Goal: Task Accomplishment & Management: Complete application form

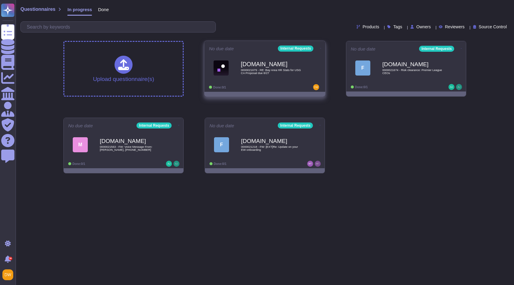
click at [277, 80] on div "[DOMAIN_NAME] 0000021679 - RE: Bay Area HR Stats for USG CA Proposal due 8/27" at bounding box center [265, 68] width 112 height 30
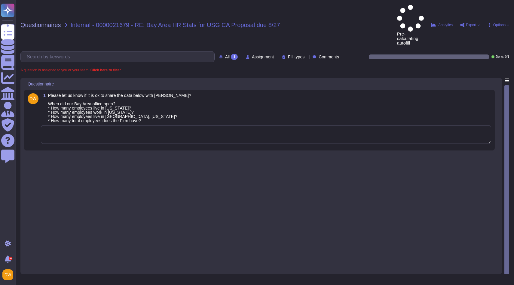
click at [91, 125] on textarea at bounding box center [266, 134] width 451 height 19
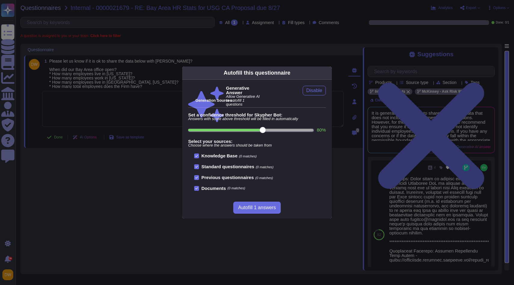
click at [338, 102] on icon at bounding box center [386, 150] width 96 height 96
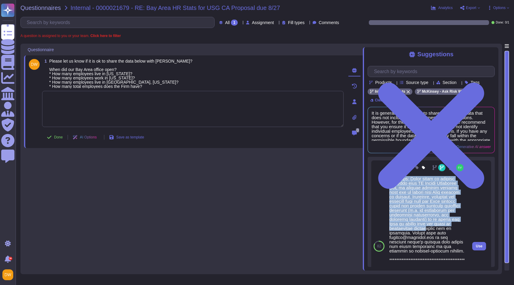
drag, startPoint x: 391, startPoint y: 185, endPoint x: 424, endPoint y: 231, distance: 56.4
click at [426, 233] on div at bounding box center [428, 248] width 76 height 144
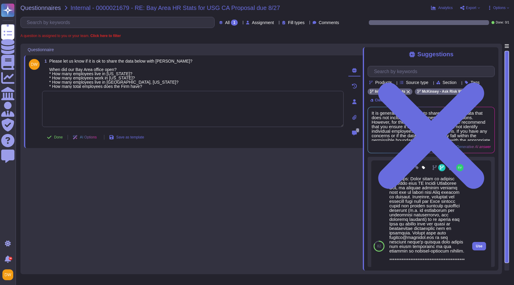
click at [410, 195] on div at bounding box center [428, 248] width 76 height 144
click at [480, 248] on span "Use" at bounding box center [479, 246] width 7 height 4
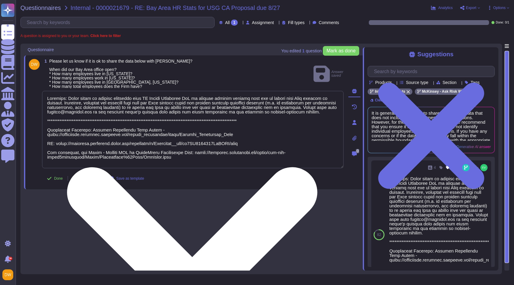
click at [48, 98] on textarea at bounding box center [193, 129] width 302 height 77
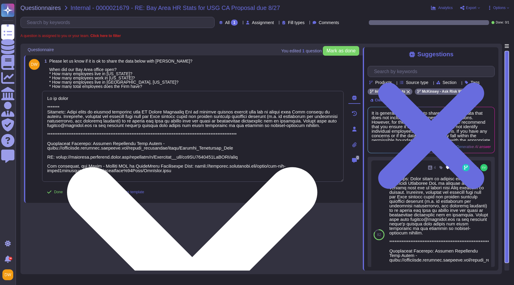
click at [83, 108] on textarea at bounding box center [193, 136] width 302 height 91
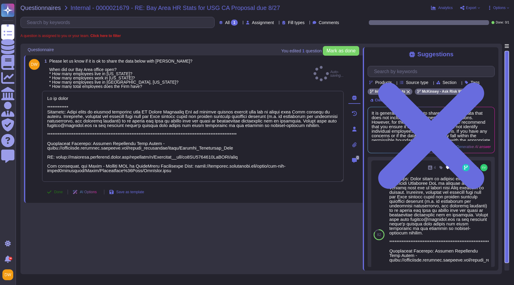
click at [55, 193] on span "Done" at bounding box center [58, 192] width 9 height 4
type textarea "**********"
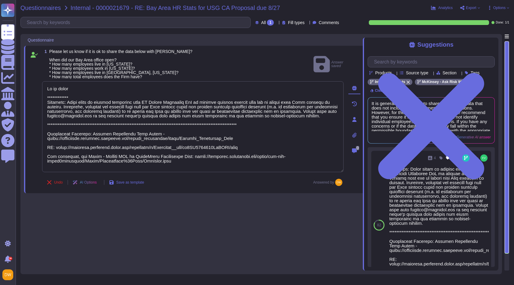
click at [51, 8] on span "Questionnaires" at bounding box center [40, 8] width 41 height 6
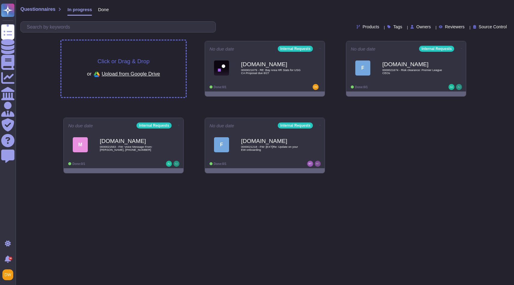
click at [126, 71] on span "Upload from Google Drive" at bounding box center [131, 73] width 58 height 5
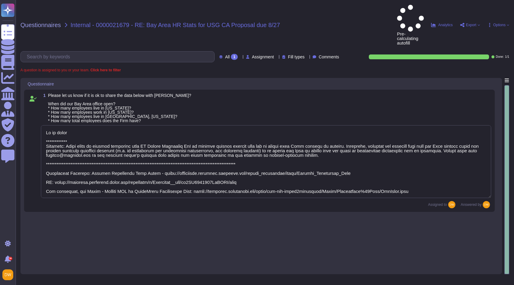
type textarea "**********"
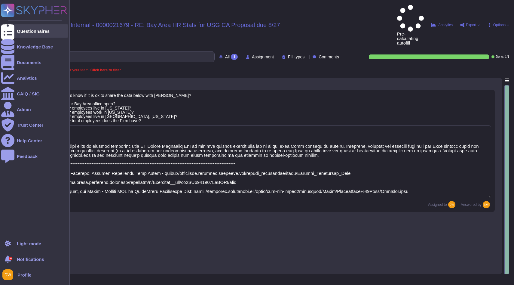
click at [9, 34] on div at bounding box center [7, 30] width 13 height 13
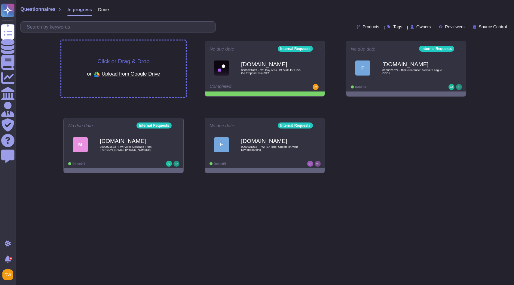
click at [131, 59] on span "Click or Drag & Drop" at bounding box center [123, 61] width 52 height 6
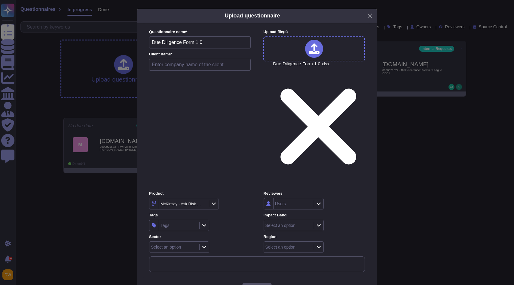
click at [180, 71] on input "text" at bounding box center [200, 65] width 102 height 12
paste input "DLI Asia Pacific Pte"
type input "DLI Asia Pacific Pte"
click at [203, 204] on icon at bounding box center [203, 204] width 0 height 0
click at [217, 203] on icon at bounding box center [216, 204] width 4 height 2
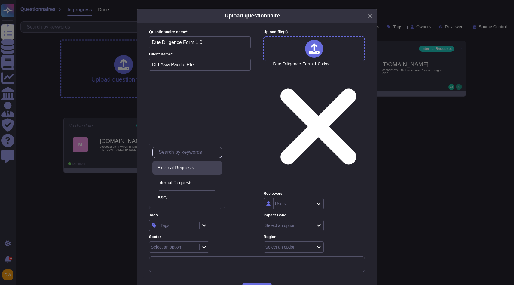
click at [202, 165] on div "External Requests" at bounding box center [188, 167] width 63 height 5
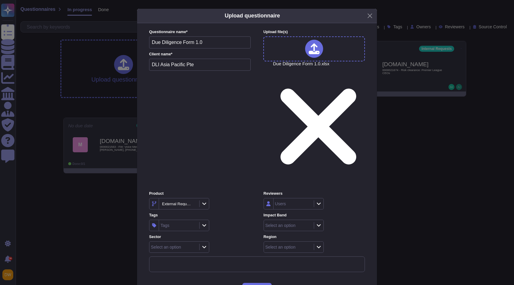
click at [208, 222] on div at bounding box center [204, 225] width 10 height 7
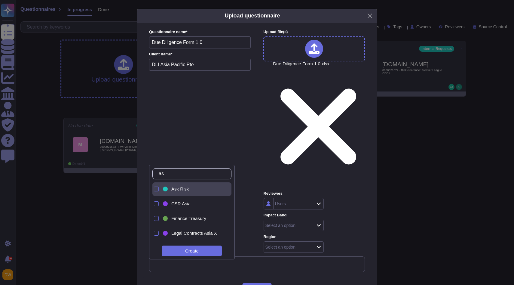
click at [193, 190] on div "Ask Risk" at bounding box center [196, 188] width 51 height 5
type input "a"
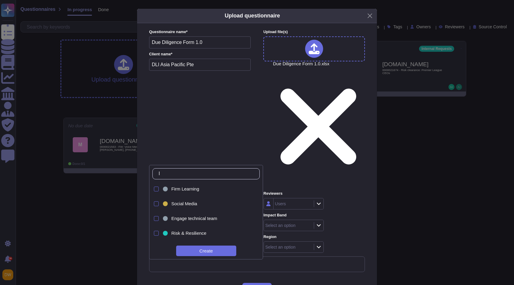
type input "l&"
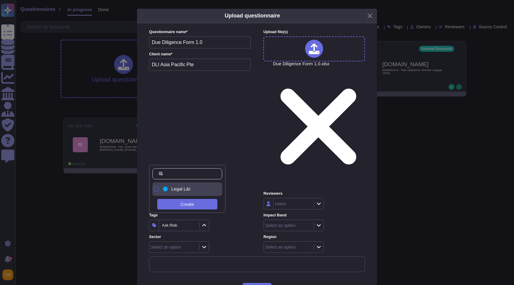
click at [196, 192] on div "Legal L&I" at bounding box center [189, 189] width 54 height 14
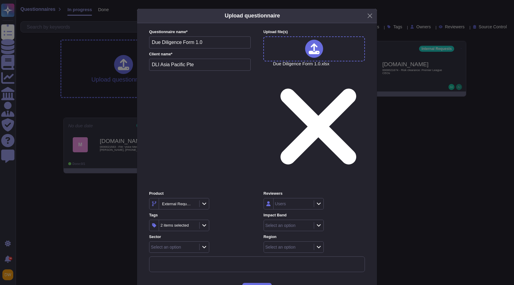
click at [231, 235] on label "Sector" at bounding box center [199, 237] width 101 height 4
click at [317, 223] on icon at bounding box center [319, 225] width 5 height 5
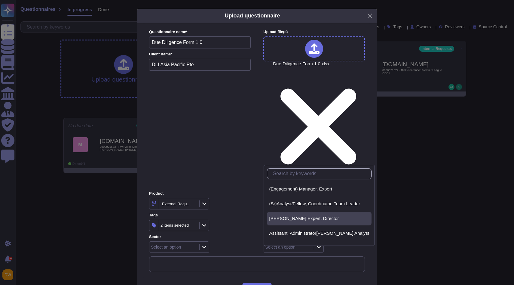
click at [295, 217] on span "AP, Sr. Expert, Director" at bounding box center [305, 218] width 70 height 5
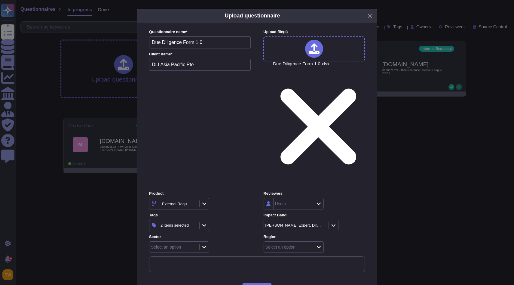
click at [321, 244] on div at bounding box center [319, 247] width 10 height 7
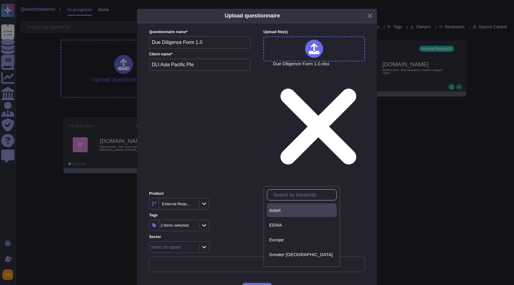
click at [297, 216] on div "AsiaX" at bounding box center [302, 210] width 70 height 14
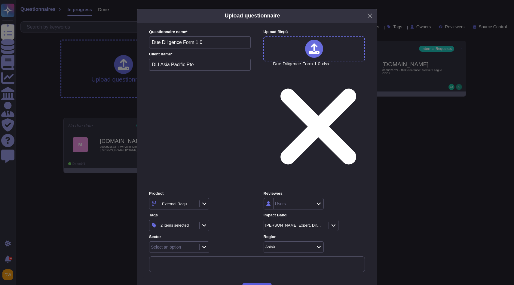
click at [258, 285] on span "Upload" at bounding box center [257, 288] width 15 height 5
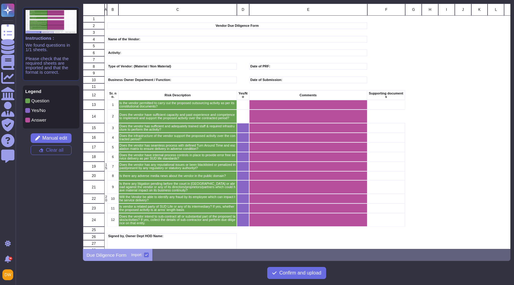
scroll to position [245, 428]
click at [239, 116] on div "grid" at bounding box center [243, 116] width 12 height 14
click at [57, 136] on span "Manual edit" at bounding box center [54, 138] width 25 height 5
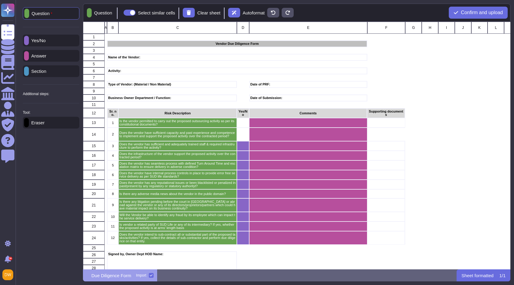
scroll to position [248, 428]
click at [54, 41] on div "Yes/No" at bounding box center [51, 41] width 57 height 12
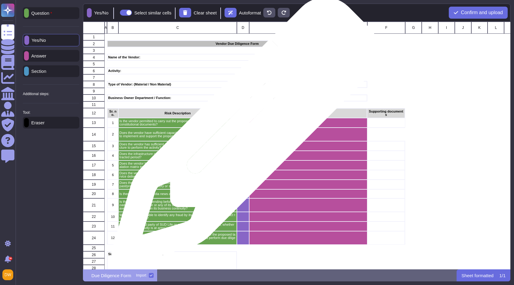
click at [244, 137] on div "grid" at bounding box center [243, 135] width 12 height 14
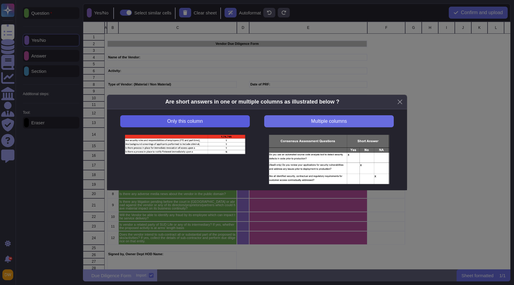
click at [227, 121] on button "Only this column" at bounding box center [185, 121] width 130 height 12
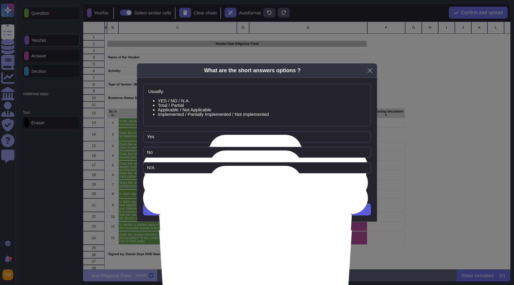
click at [258, 207] on span "Next" at bounding box center [257, 209] width 10 height 5
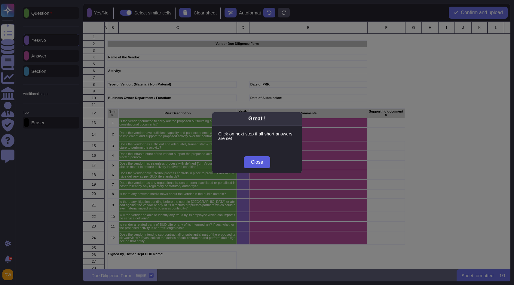
click at [260, 162] on span "Close" at bounding box center [257, 162] width 12 height 5
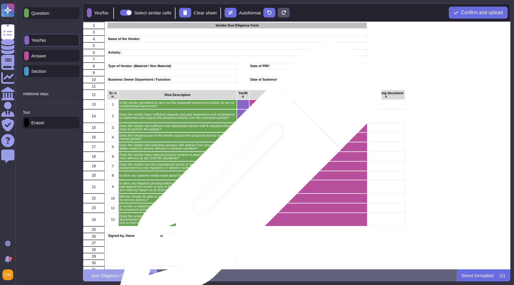
scroll to position [22, 0]
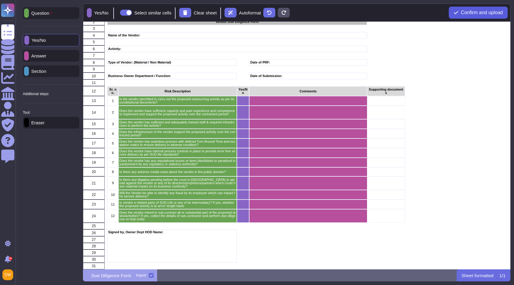
click at [482, 12] on span "Confirm and upload" at bounding box center [482, 12] width 42 height 5
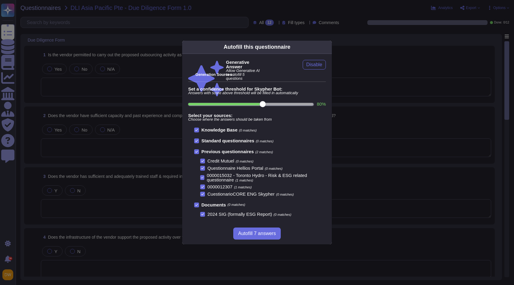
click at [338, 76] on icon at bounding box center [386, 124] width 96 height 96
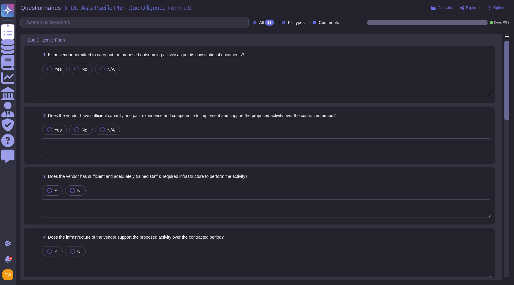
click at [144, 80] on textarea at bounding box center [266, 87] width 451 height 19
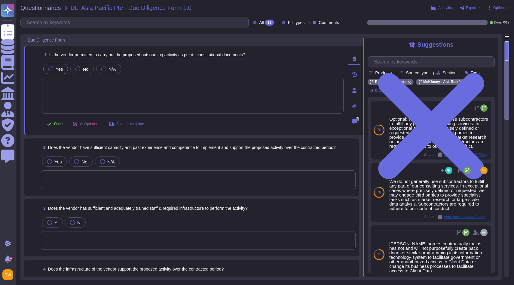
click at [56, 69] on span "Yes" at bounding box center [59, 68] width 7 height 5
click at [57, 123] on span "Done" at bounding box center [58, 124] width 9 height 4
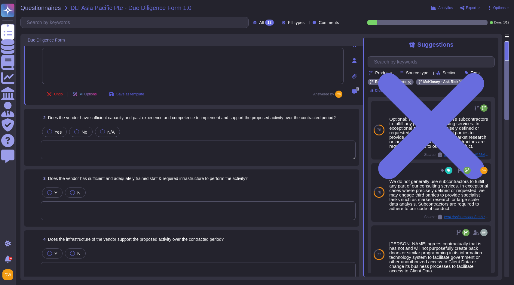
scroll to position [32, 0]
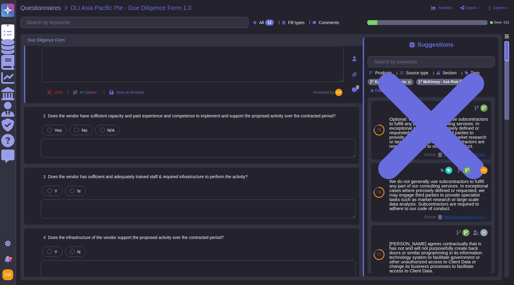
click at [103, 149] on textarea at bounding box center [198, 148] width 315 height 19
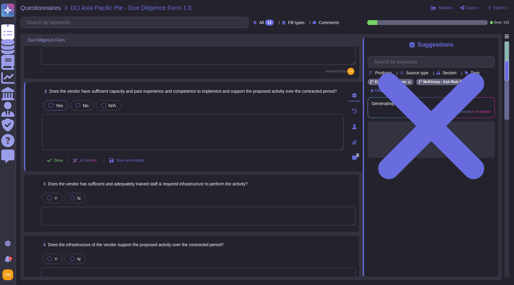
click at [60, 107] on span "Yes" at bounding box center [59, 105] width 7 height 5
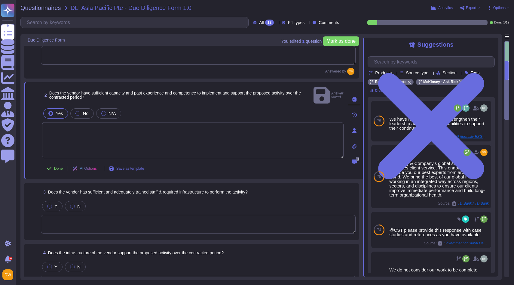
click at [167, 137] on textarea at bounding box center [193, 140] width 302 height 36
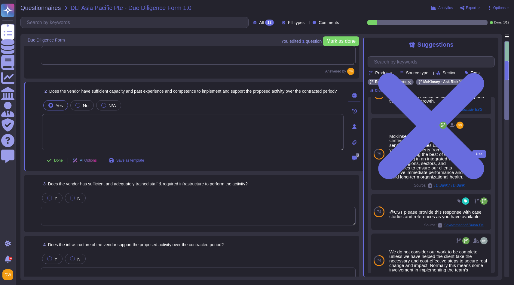
scroll to position [27, 0]
click at [478, 156] on span "Use" at bounding box center [479, 155] width 7 height 4
type textarea "McKinsey & Company's global staffing model optimizes client service. This enabl…"
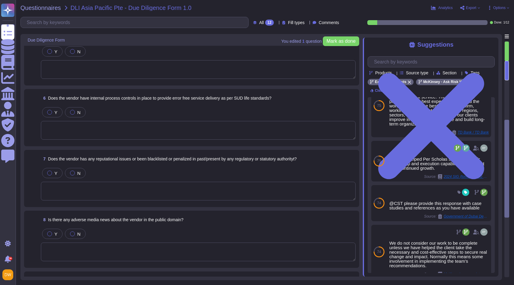
scroll to position [0, 0]
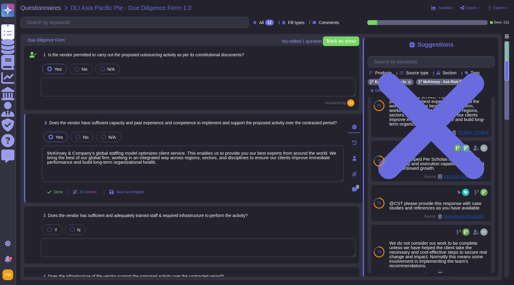
type textarea "McKinsey & Company's global staffing model optimizes client service. This enabl…"
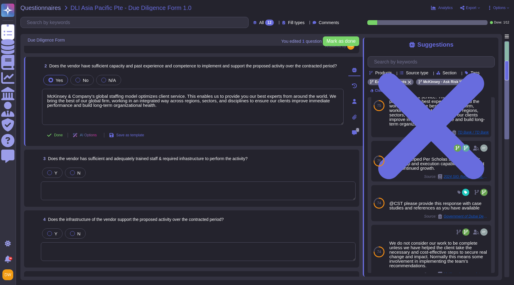
scroll to position [56, 0]
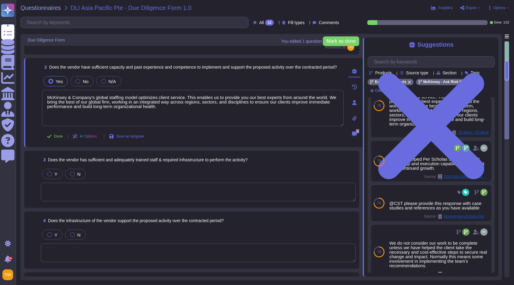
click at [145, 189] on textarea at bounding box center [198, 192] width 315 height 19
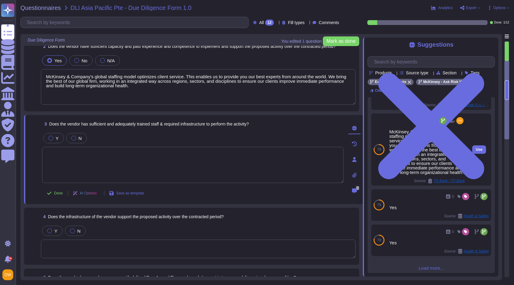
scroll to position [110, 0]
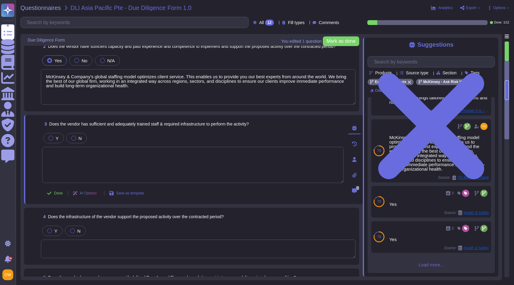
click at [431, 265] on span "Load more..." at bounding box center [431, 264] width 127 height 5
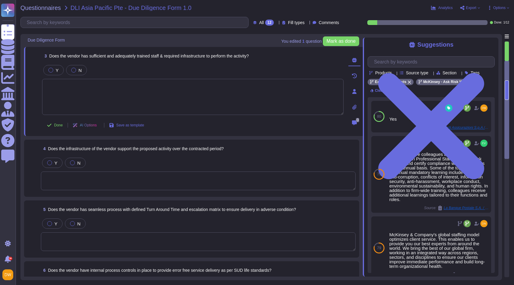
scroll to position [0, 0]
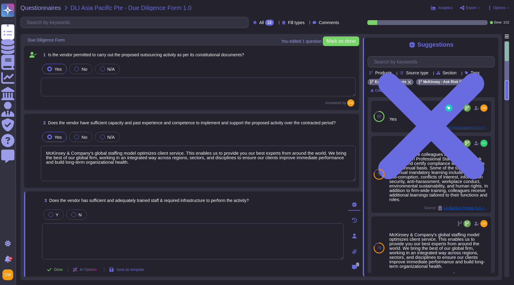
click at [153, 163] on textarea "McKinsey & Company's global staffing model optimizes client service. This enabl…" at bounding box center [198, 163] width 315 height 35
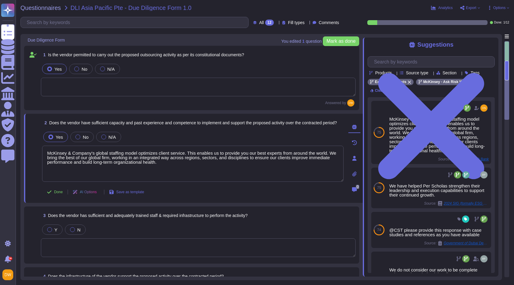
click at [153, 163] on textarea "McKinsey & Company's global staffing model optimizes client service. This enabl…" at bounding box center [193, 164] width 302 height 36
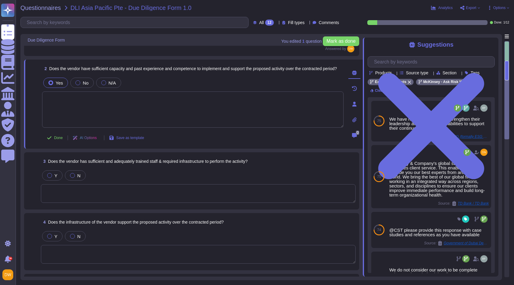
scroll to position [53, 0]
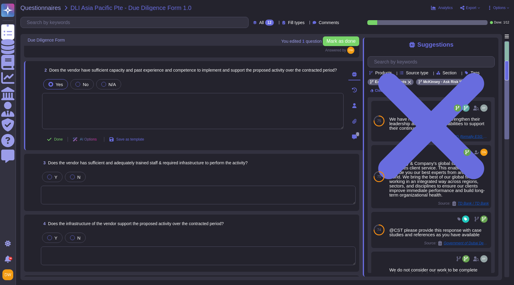
click at [99, 122] on textarea at bounding box center [193, 111] width 302 height 36
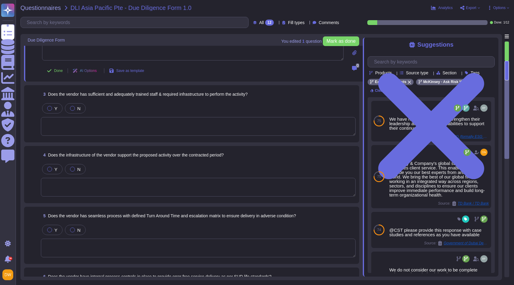
scroll to position [124, 0]
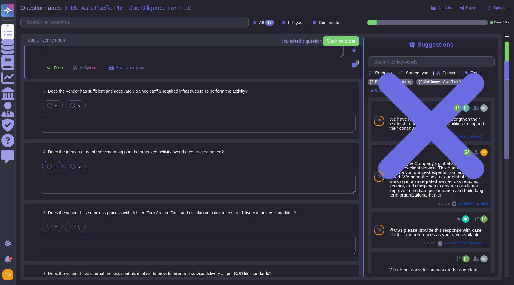
click at [54, 164] on span "Y" at bounding box center [55, 166] width 3 height 5
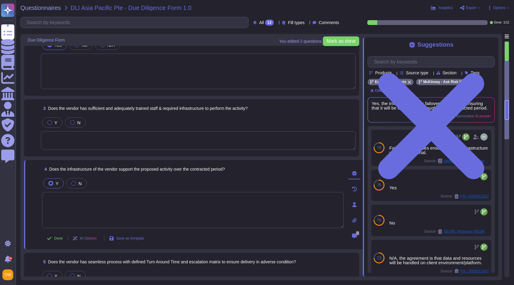
scroll to position [87, 0]
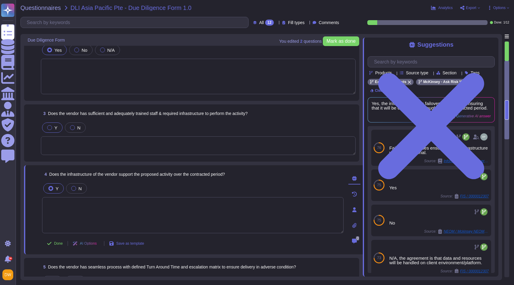
click at [52, 128] on label "Y" at bounding box center [52, 127] width 10 height 5
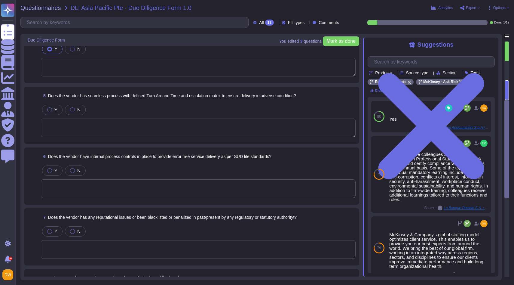
scroll to position [263, 0]
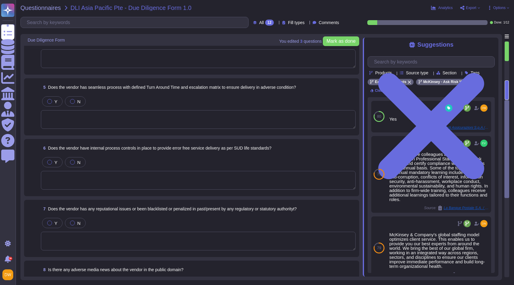
click at [100, 119] on textarea at bounding box center [198, 119] width 315 height 19
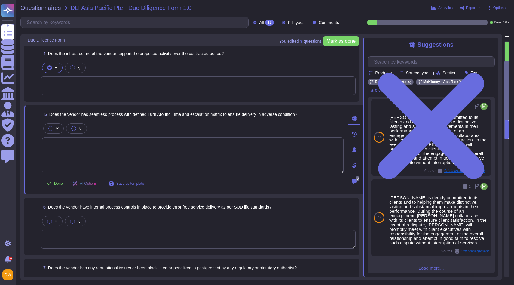
scroll to position [205, 0]
click at [157, 147] on textarea at bounding box center [193, 155] width 302 height 36
click at [57, 127] on span "Y" at bounding box center [57, 127] width 3 height 5
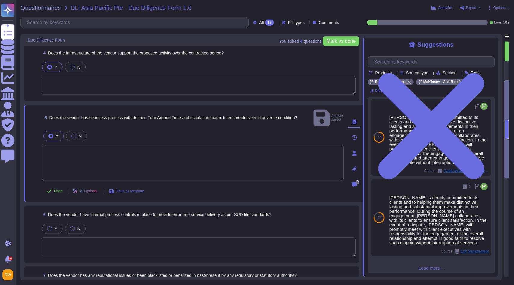
click at [82, 153] on textarea at bounding box center [193, 163] width 302 height 36
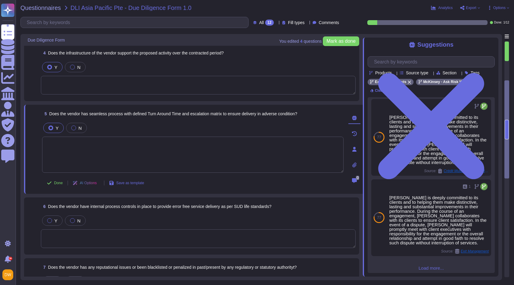
paste textarea "McKinsey maintains a global Resilience & Response (RRF) function . The RRF incl…"
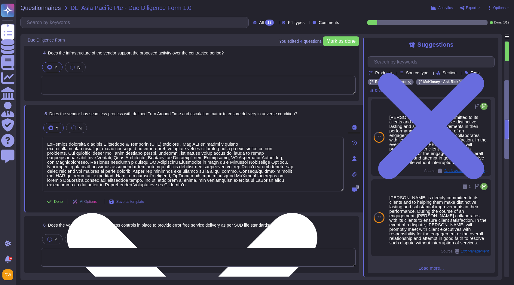
scroll to position [1, 0]
click at [186, 142] on textarea at bounding box center [193, 164] width 302 height 55
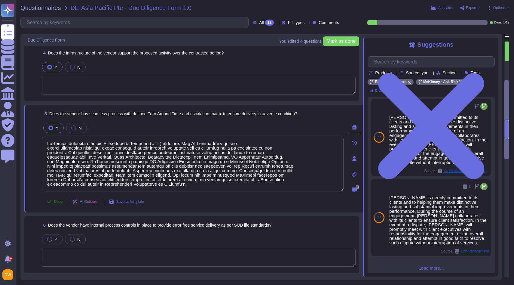
click at [59, 200] on span "Done" at bounding box center [58, 202] width 9 height 4
type textarea "McKinsey maintains a global Resilience & Response (RRF) function. The RRF inclu…"
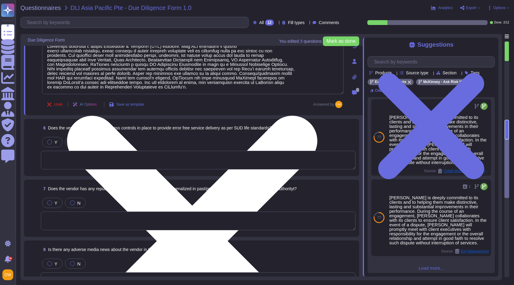
scroll to position [298, 0]
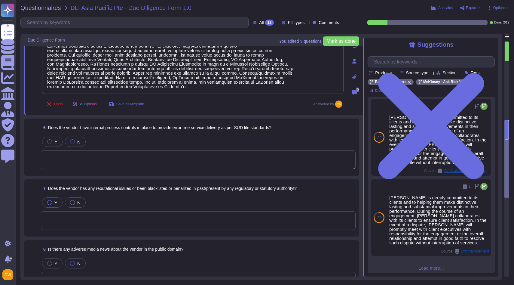
click at [157, 158] on textarea at bounding box center [198, 159] width 315 height 19
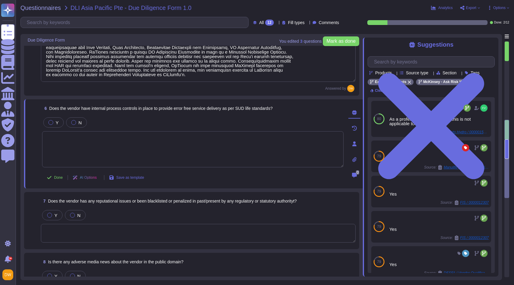
scroll to position [311, 0]
click at [131, 140] on textarea at bounding box center [193, 149] width 302 height 36
paste textarea "Ensuring quality is a core component of our professional standards,driven by ou…"
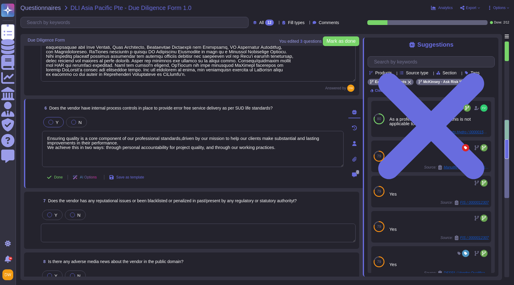
type textarea "Ensuring quality is a core component of our professional standards,driven by ou…"
click at [52, 122] on div at bounding box center [50, 122] width 5 height 5
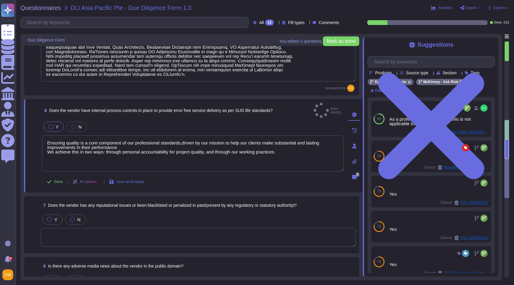
click at [56, 124] on span "Y" at bounding box center [57, 126] width 3 height 5
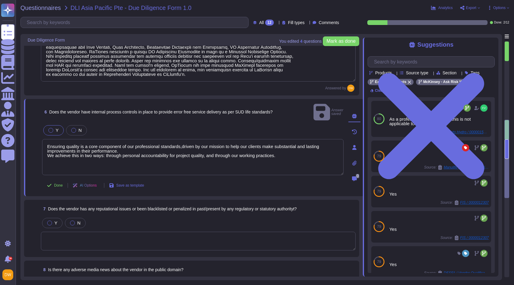
click at [51, 128] on div at bounding box center [50, 130] width 5 height 5
click at [56, 183] on span "Done" at bounding box center [58, 185] width 9 height 4
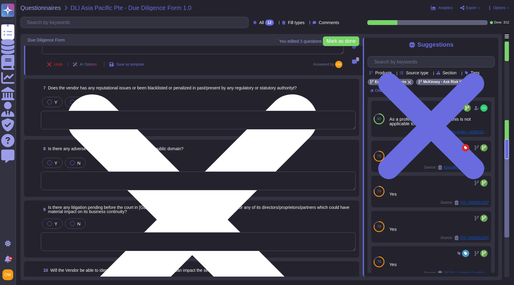
scroll to position [406, 0]
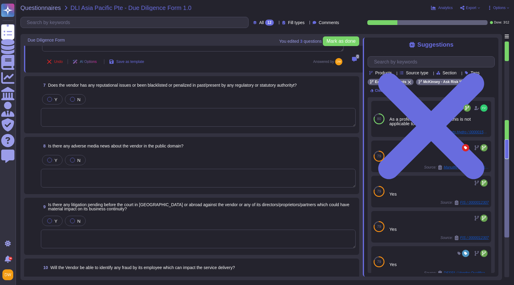
click at [121, 112] on textarea at bounding box center [198, 117] width 315 height 19
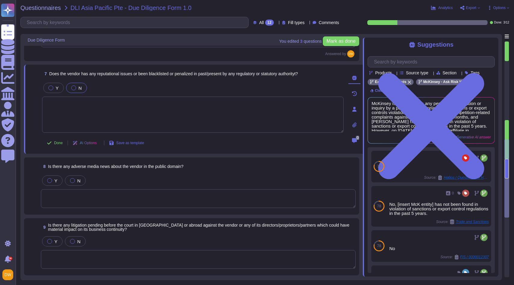
click at [77, 88] on label "N" at bounding box center [76, 87] width 11 height 5
click at [59, 141] on span "Done" at bounding box center [58, 143] width 9 height 4
click at [82, 179] on div "N" at bounding box center [75, 180] width 21 height 10
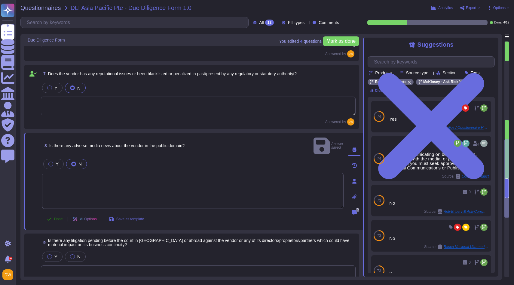
click at [58, 217] on span "Done" at bounding box center [58, 219] width 9 height 4
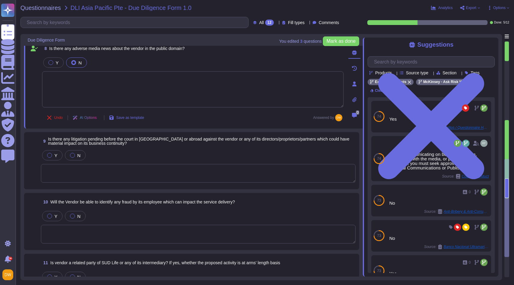
scroll to position [494, 0]
click at [80, 156] on span "N" at bounding box center [78, 156] width 3 height 5
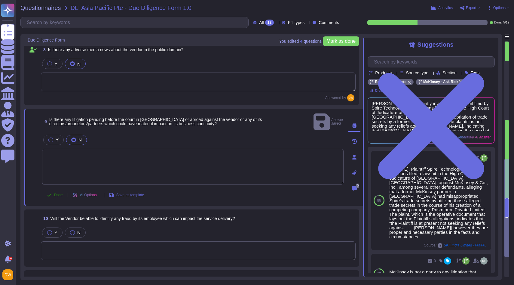
click at [58, 193] on span "Done" at bounding box center [58, 195] width 9 height 4
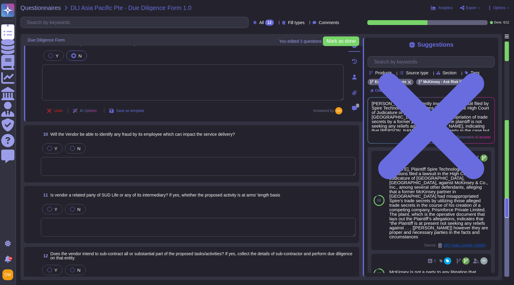
scroll to position [566, 0]
click at [111, 171] on textarea at bounding box center [198, 167] width 315 height 19
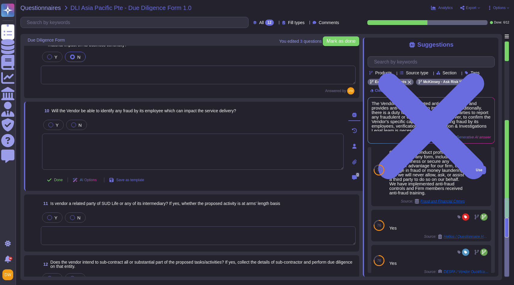
scroll to position [52, 0]
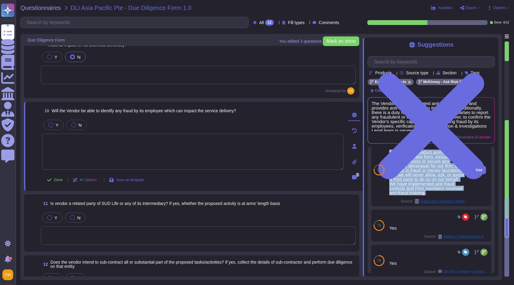
drag, startPoint x: 390, startPoint y: 159, endPoint x: 410, endPoint y: 203, distance: 48.1
click at [410, 195] on div "Our Code of Conduct prohibits corruption in any form, including to obtain busin…" at bounding box center [428, 172] width 76 height 45
click at [477, 172] on span "Use" at bounding box center [479, 170] width 7 height 4
type textarea "Our Code of Conduct prohibits corruption in any form, including to obtain busin…"
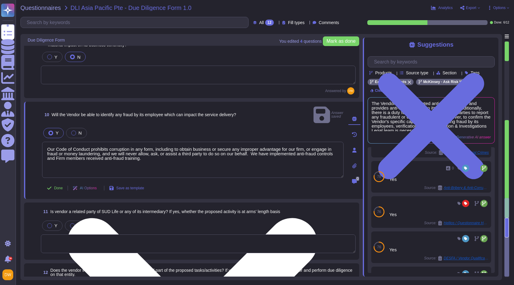
click at [98, 146] on textarea "Our Code of Conduct prohibits corruption in any form, including to obtain busin…" at bounding box center [193, 160] width 302 height 36
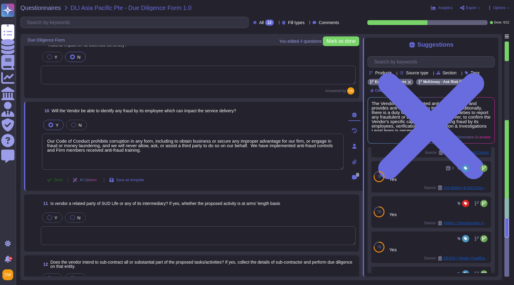
click at [60, 178] on span "Done" at bounding box center [58, 180] width 9 height 4
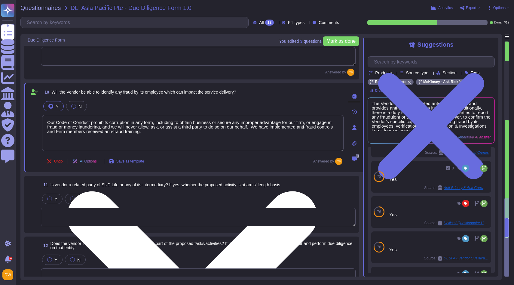
scroll to position [601, 0]
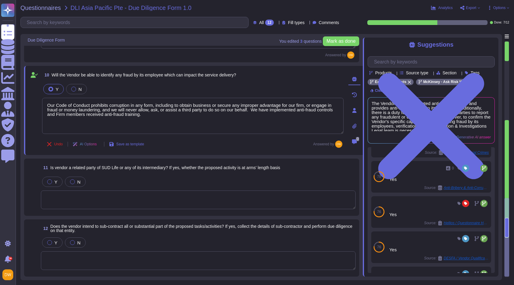
click at [126, 191] on textarea at bounding box center [198, 199] width 315 height 19
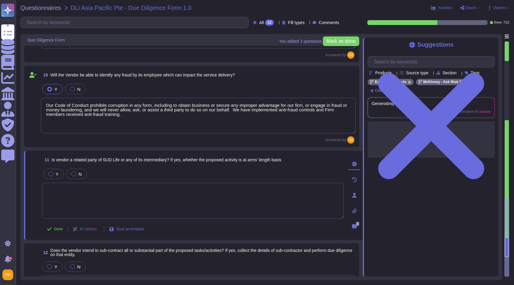
scroll to position [0, 0]
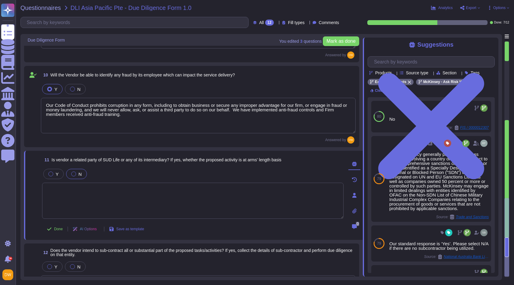
click at [74, 174] on div at bounding box center [73, 173] width 5 height 5
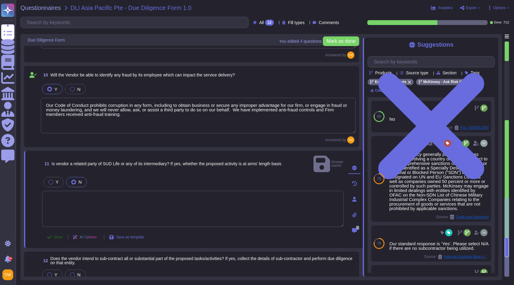
click at [55, 235] on span "Done" at bounding box center [58, 237] width 9 height 4
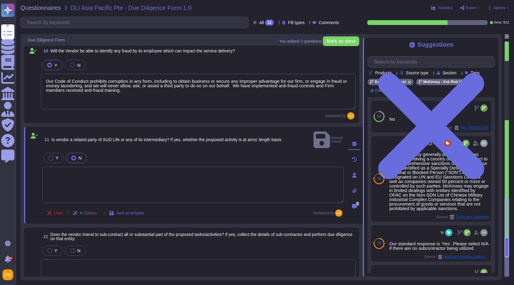
click at [127, 260] on textarea at bounding box center [198, 268] width 315 height 19
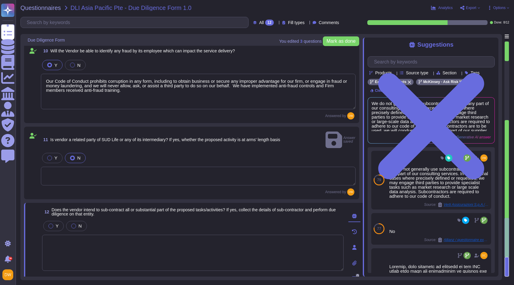
scroll to position [629, 0]
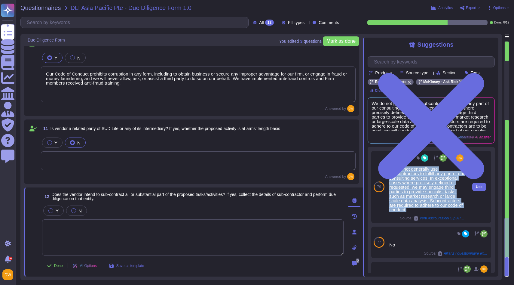
drag, startPoint x: 391, startPoint y: 175, endPoint x: 413, endPoint y: 222, distance: 51.8
click at [413, 212] on div "We do not generally use subcontractors to fulfill any part of our consulting se…" at bounding box center [428, 189] width 76 height 45
copy div "We do not generally use subcontractors to fulfill any part of our consulting se…"
click at [479, 189] on span "Use" at bounding box center [479, 187] width 7 height 4
type textarea "We do not generally use subcontractors to fulfill any part of our consulting se…"
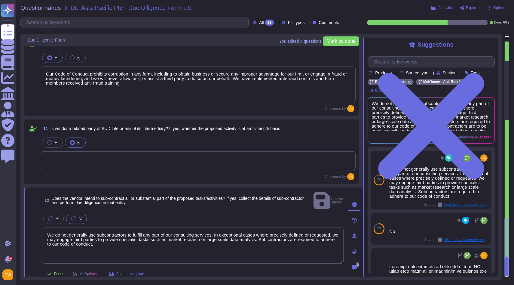
click at [75, 216] on div at bounding box center [73, 218] width 5 height 5
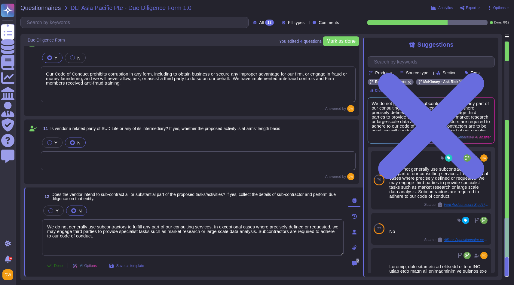
click at [56, 266] on span "Done" at bounding box center [58, 266] width 9 height 4
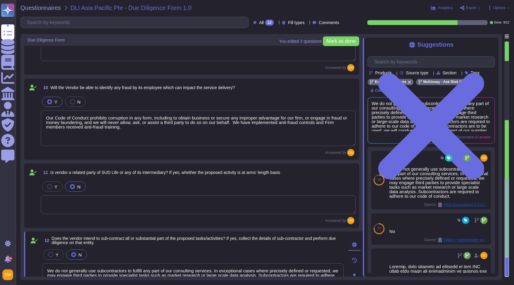
type textarea "Ensuring quality is a core component of our professional standards,driven by ou…"
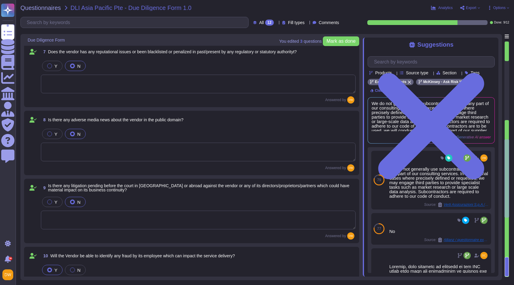
type textarea "McKinsey maintains a global Resilience & Response (RRF) function. The RRF inclu…"
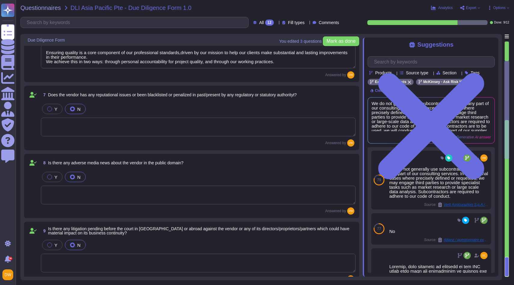
scroll to position [604, 0]
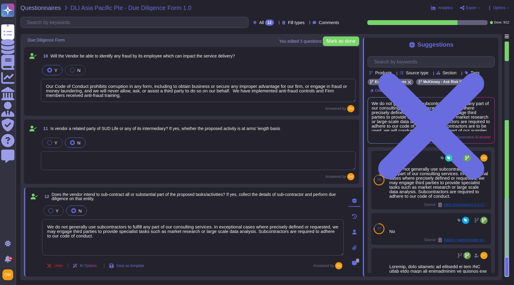
type textarea "Our Code of Conduct prohibits corruption in any form, including to obtain busin…"
type textarea "We do not generally use subcontractors to fulfill any part of our consulting se…"
click at [88, 235] on textarea "We do not generally use subcontractors to fulfill any part of our consulting se…" at bounding box center [193, 237] width 302 height 36
click at [112, 170] on div at bounding box center [198, 160] width 315 height 19
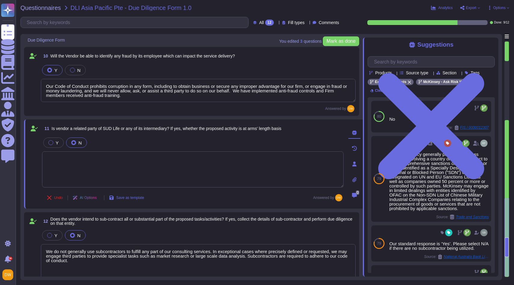
click at [508, 243] on div at bounding box center [507, 247] width 4 height 20
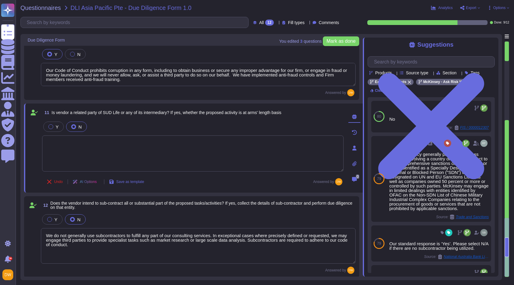
scroll to position [621, 0]
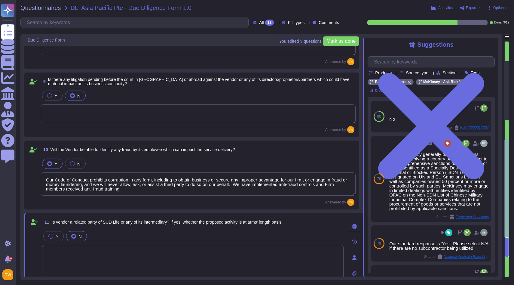
type textarea "McKinsey maintains a global Resilience & Response (RRF) function. The RRF inclu…"
type textarea "Ensuring quality is a core component of our professional standards,driven by ou…"
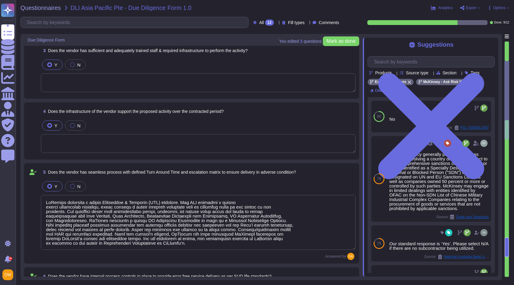
scroll to position [0, 0]
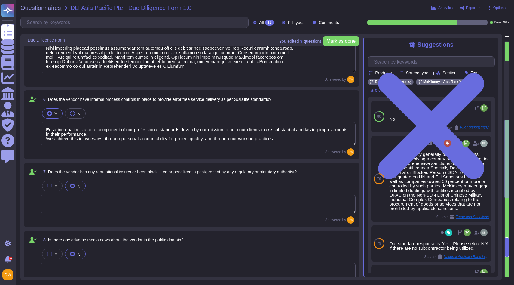
type textarea "Our Code of Conduct prohibits corruption in any form, including to obtain busin…"
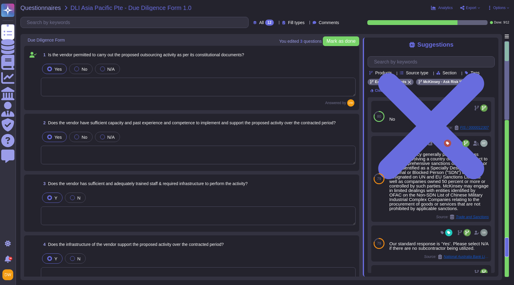
click at [144, 88] on textarea at bounding box center [198, 87] width 315 height 19
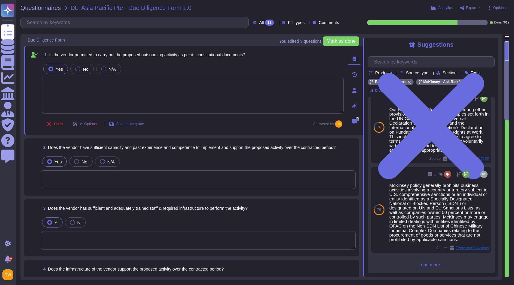
scroll to position [234, 0]
click at [438, 265] on span "Load more..." at bounding box center [431, 264] width 127 height 5
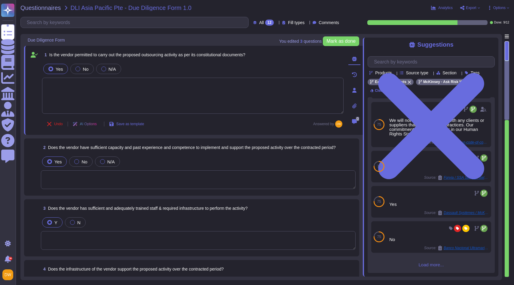
scroll to position [619, 0]
type textarea "Ensuring quality is a core component of our professional standards,driven by ou…"
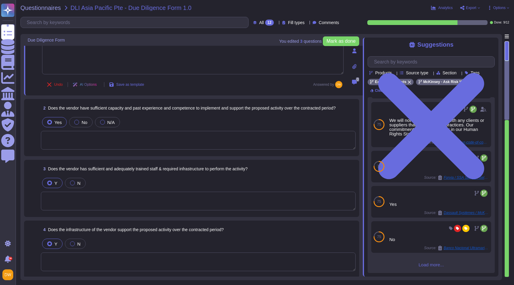
scroll to position [43, 0]
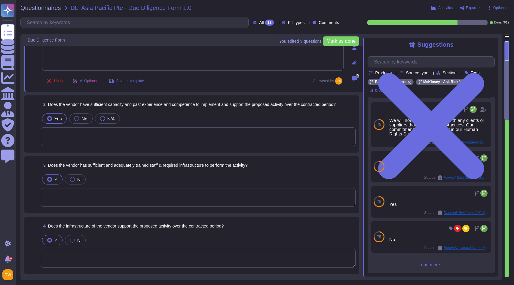
click at [142, 131] on textarea at bounding box center [198, 136] width 315 height 19
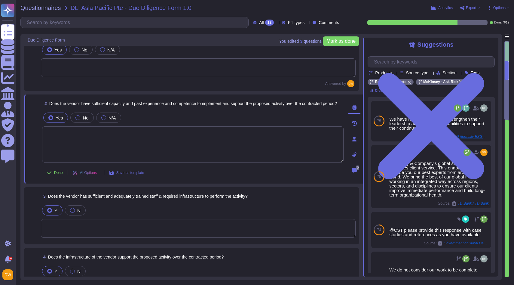
scroll to position [0, 0]
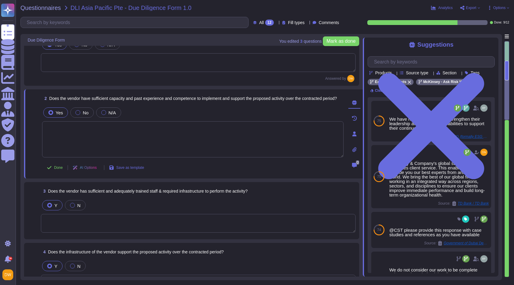
type textarea "Ensuring quality is a core component of our professional standards,driven by ou…"
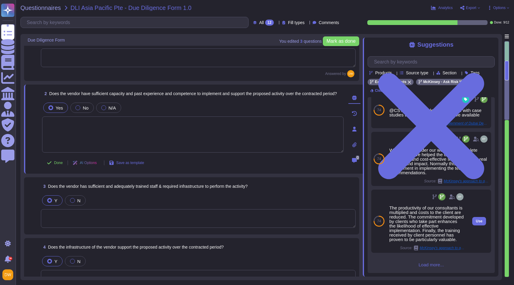
scroll to position [125, 0]
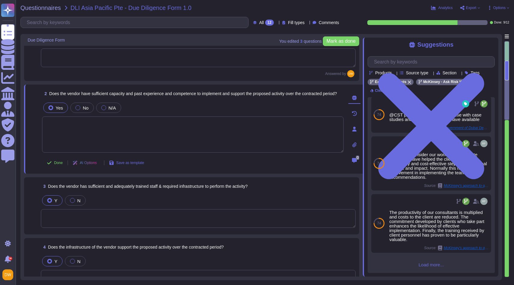
click at [429, 263] on span "Load more..." at bounding box center [431, 264] width 127 height 5
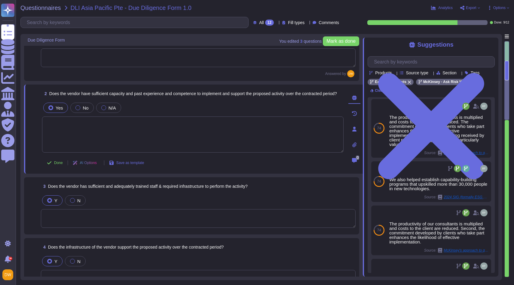
scroll to position [0, 0]
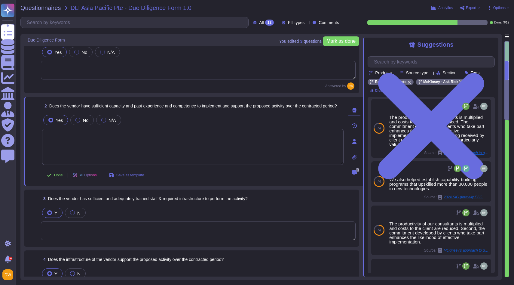
type textarea "Ensuring quality is a core component of our professional standards,driven by ou…"
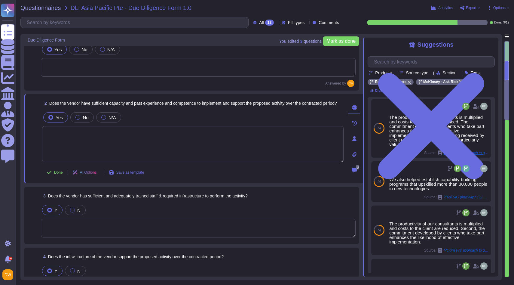
scroll to position [22, 0]
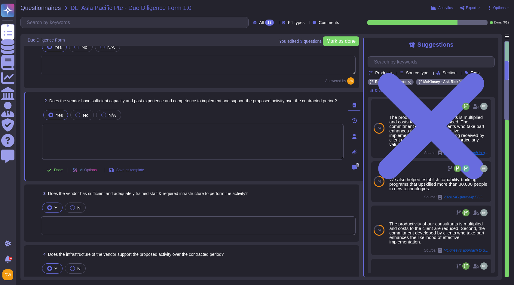
click at [156, 131] on textarea at bounding box center [193, 142] width 302 height 36
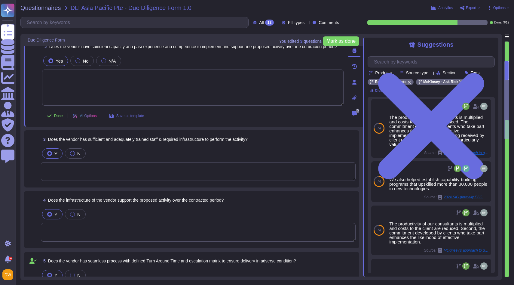
scroll to position [77, 0]
click at [136, 172] on textarea at bounding box center [198, 171] width 315 height 19
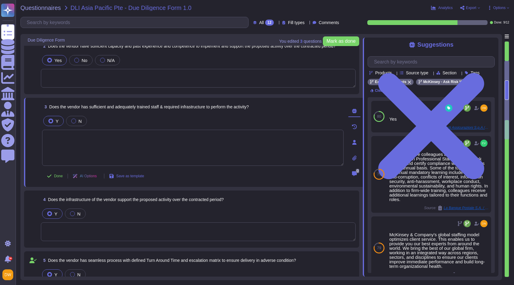
paste textarea "The McKinsey client leadership team selects a uniquely tailored engagement team…"
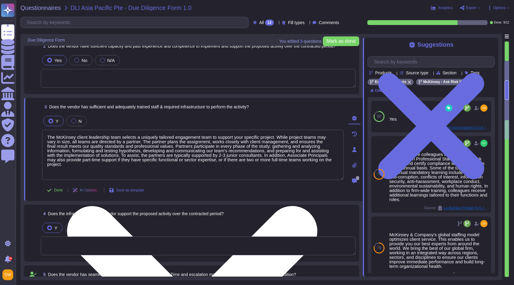
click at [47, 159] on textarea "The McKinsey client leadership team selects a uniquely tailored engagement team…" at bounding box center [193, 155] width 302 height 50
click at [47, 166] on textarea "The McKinsey client leadership team selects a uniquely tailored engagement team…" at bounding box center [193, 155] width 302 height 50
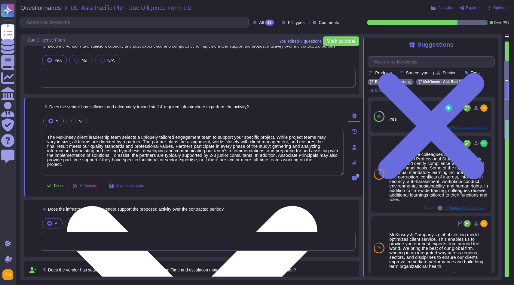
click at [46, 170] on textarea "The McKinsey client leadership team selects a uniquely tailored engagement team…" at bounding box center [193, 153] width 302 height 46
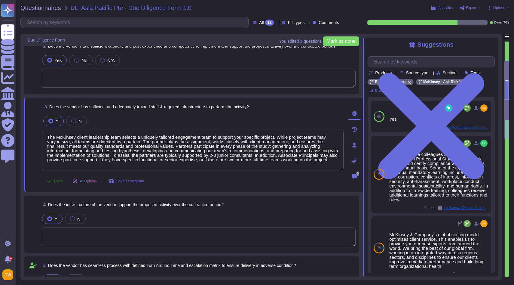
type textarea "The McKinsey client leadership team selects a uniquely tailored engagement team…"
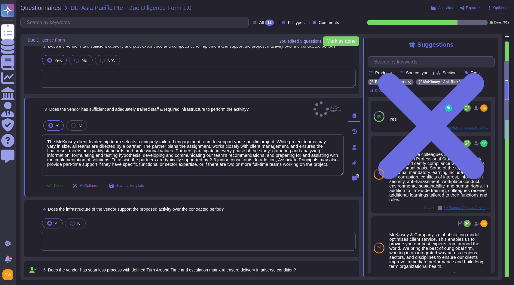
click at [54, 183] on button "Done" at bounding box center [55, 186] width 26 height 12
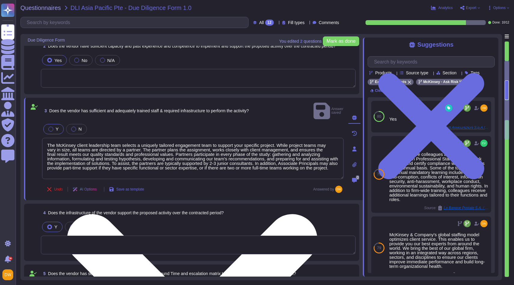
type textarea "The McKinsey client leadership team selects a uniquely tailored engagement team…"
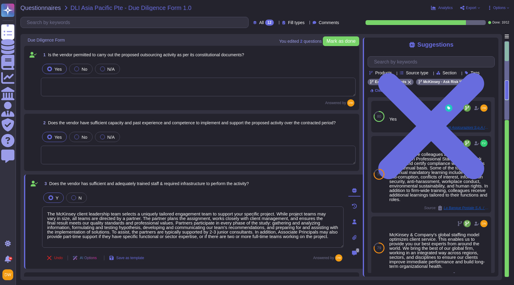
click at [124, 170] on div "2 Does the vendor have sufficient capacity and past experience and competence t…" at bounding box center [191, 142] width 335 height 57
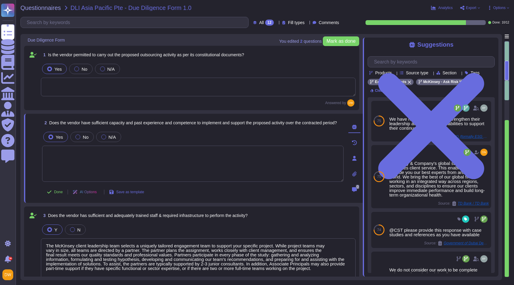
click at [124, 166] on textarea at bounding box center [193, 164] width 302 height 36
click at [165, 181] on textarea at bounding box center [193, 164] width 302 height 36
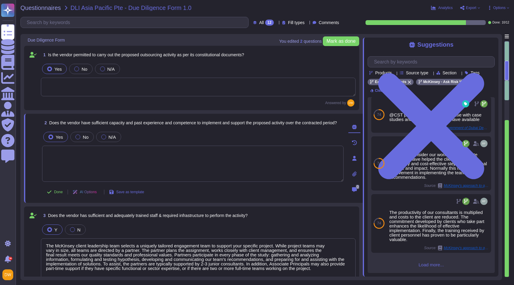
scroll to position [121, 0]
click at [424, 264] on span "Load more..." at bounding box center [431, 264] width 127 height 5
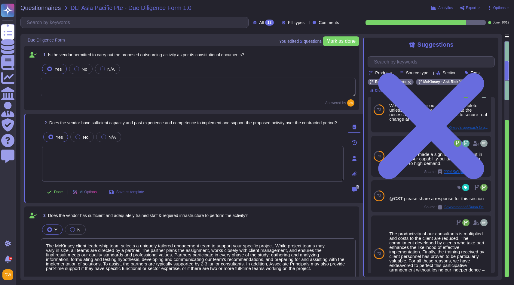
scroll to position [456, 0]
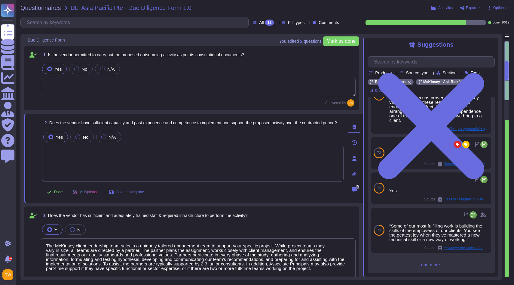
click at [424, 264] on span "Load more..." at bounding box center [431, 264] width 127 height 5
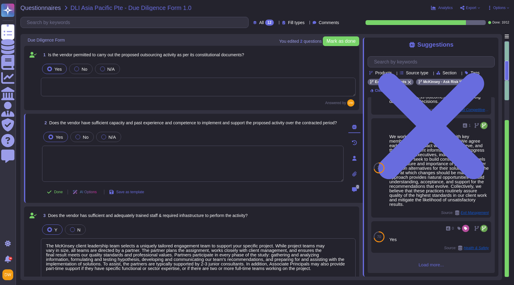
scroll to position [1154, 0]
click at [427, 264] on span "Load more..." at bounding box center [431, 264] width 127 height 5
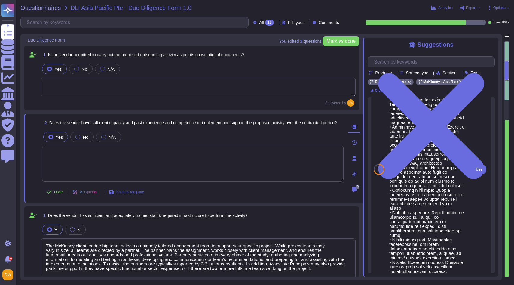
scroll to position [1378, 0]
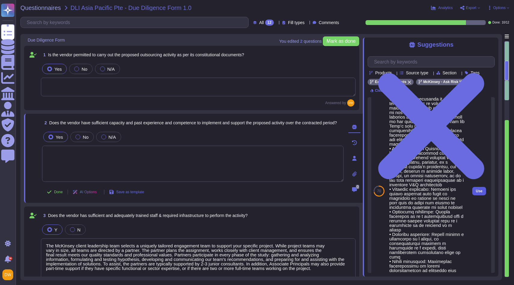
click at [476, 193] on span "Use" at bounding box center [479, 191] width 7 height 4
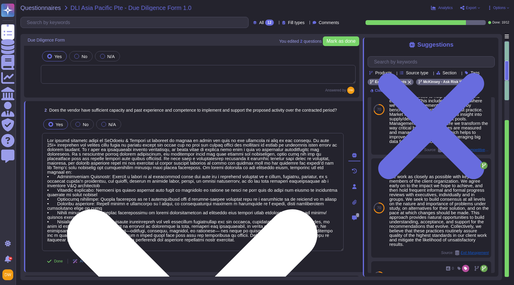
scroll to position [15, 0]
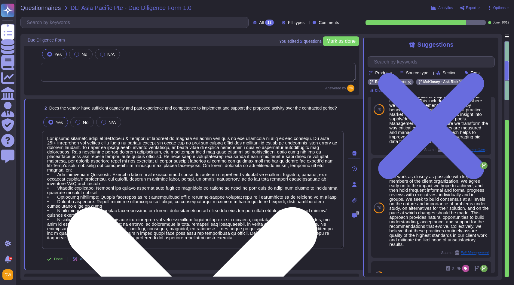
drag, startPoint x: 247, startPoint y: 238, endPoint x: 227, endPoint y: 165, distance: 75.8
click at [227, 165] on textarea at bounding box center [193, 190] width 302 height 118
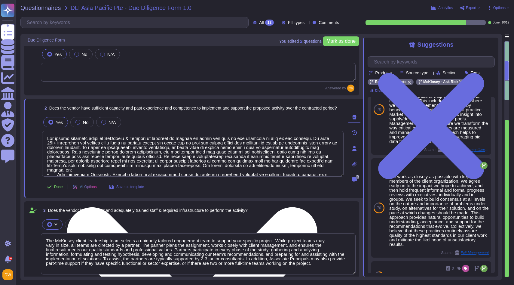
type textarea "The global staffing model at McKinsey & Company is designed to ensure we bring …"
type textarea "McKinsey maintains a global Resilience & Response (RRF) function. The RRF inclu…"
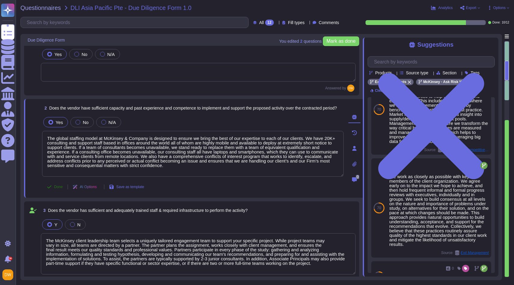
click at [54, 188] on button "Done" at bounding box center [55, 187] width 26 height 12
type textarea "The global staffing model at McKinsey & Company is designed to ensure we bring …"
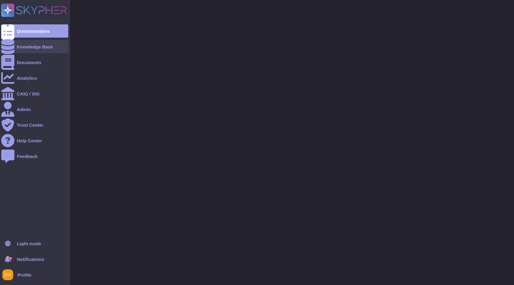
click at [13, 48] on div at bounding box center [7, 46] width 13 height 13
